Goal: Task Accomplishment & Management: Use online tool/utility

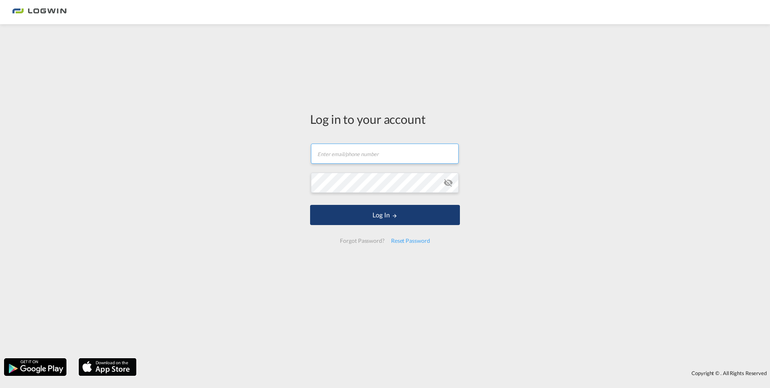
type input "[PERSON_NAME][EMAIL_ADDRESS][PERSON_NAME][DOMAIN_NAME]"
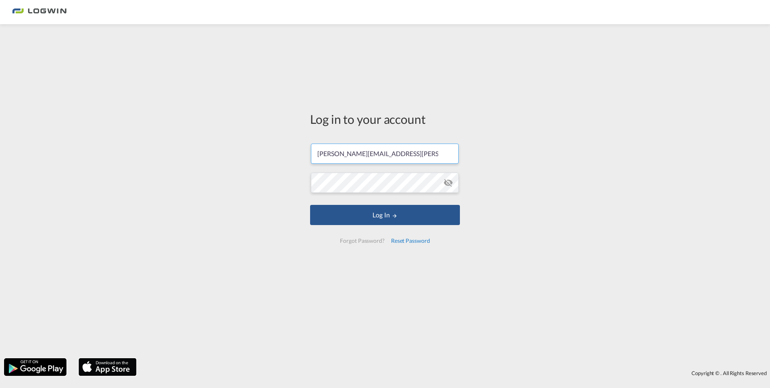
drag, startPoint x: 399, startPoint y: 218, endPoint x: 418, endPoint y: 241, distance: 29.5
click at [399, 218] on button "Log In" at bounding box center [385, 215] width 150 height 20
